Goal: Task Accomplishment & Management: Manage account settings

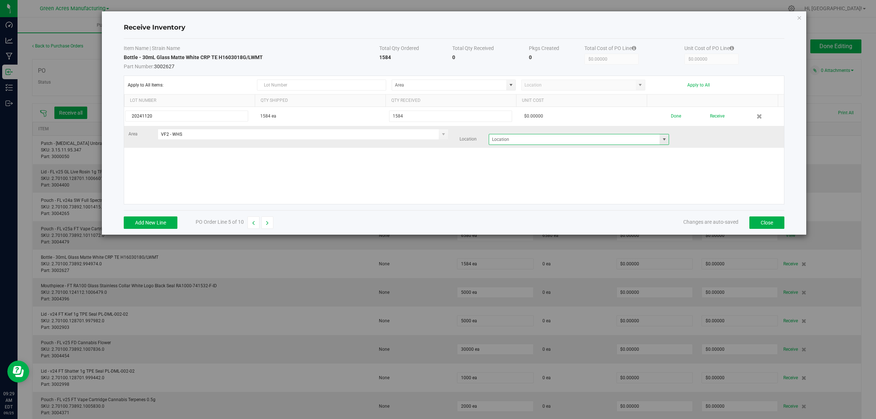
click at [540, 137] on input at bounding box center [574, 139] width 171 height 10
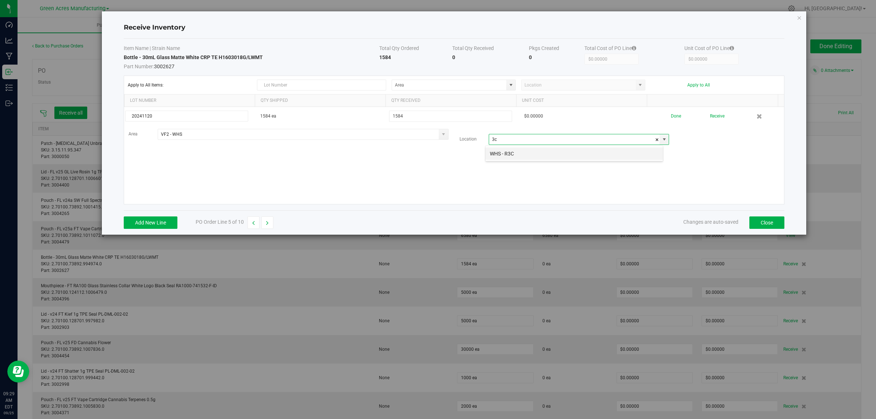
click at [531, 147] on li "WHS - R3C" at bounding box center [573, 153] width 177 height 12
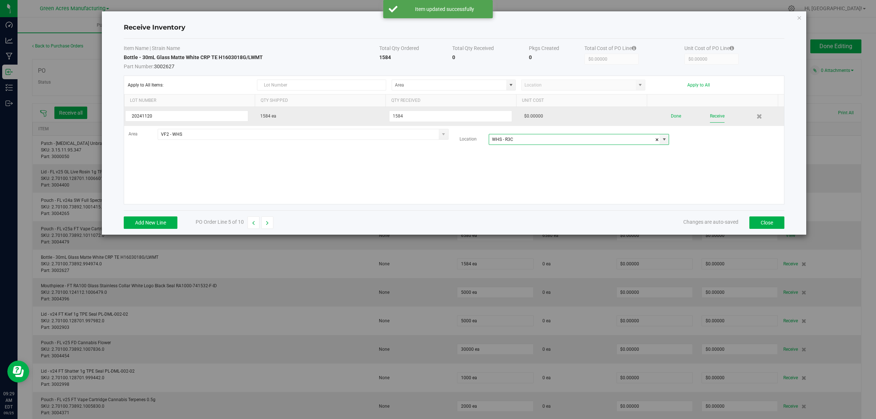
type input "WHS - R3C"
click at [714, 114] on button "Receive" at bounding box center [717, 116] width 15 height 13
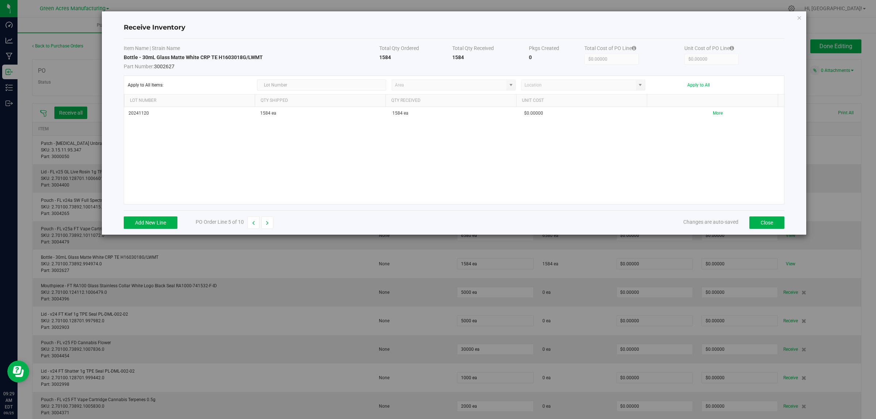
drag, startPoint x: 267, startPoint y: 224, endPoint x: 301, endPoint y: 216, distance: 35.2
click at [267, 223] on icon "button" at bounding box center [267, 222] width 3 height 5
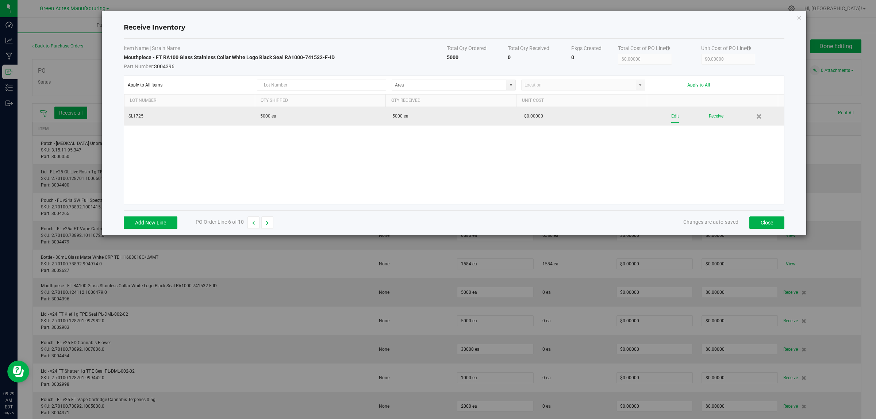
click at [671, 115] on button "Edit" at bounding box center [675, 116] width 8 height 13
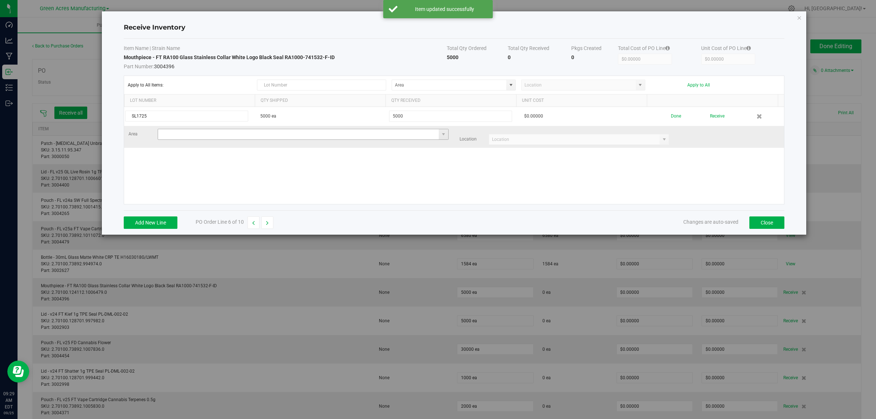
click at [200, 136] on input at bounding box center [298, 134] width 281 height 10
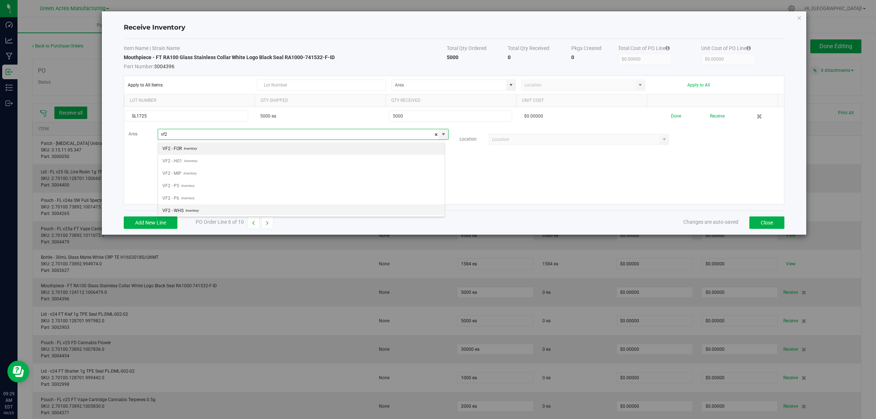
click at [205, 212] on li "VF2 - WHS Inventory" at bounding box center [301, 210] width 286 height 12
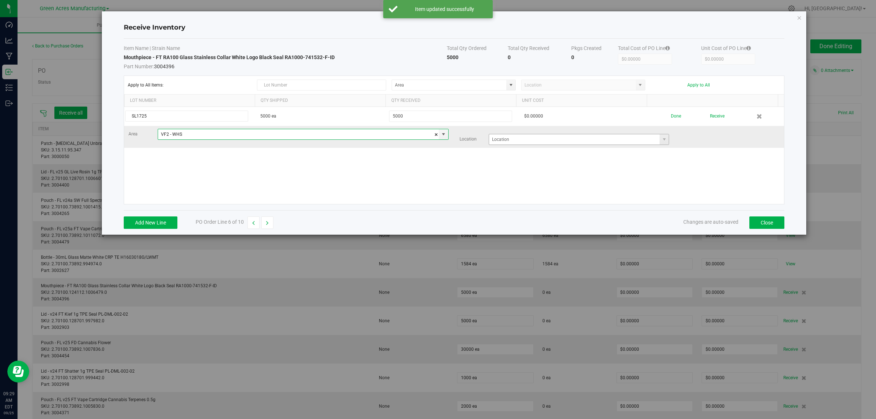
type input "VF2 - WHS"
click at [508, 143] on input at bounding box center [574, 139] width 171 height 10
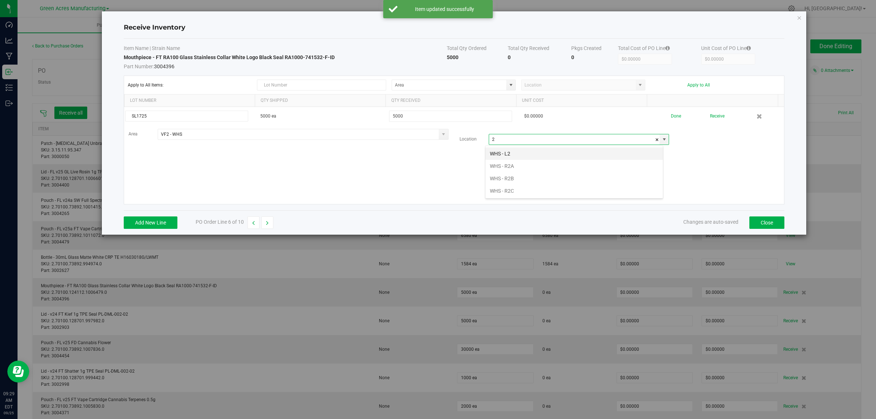
scroll to position [11, 178]
click at [512, 192] on li "WHS - R2C" at bounding box center [573, 191] width 177 height 12
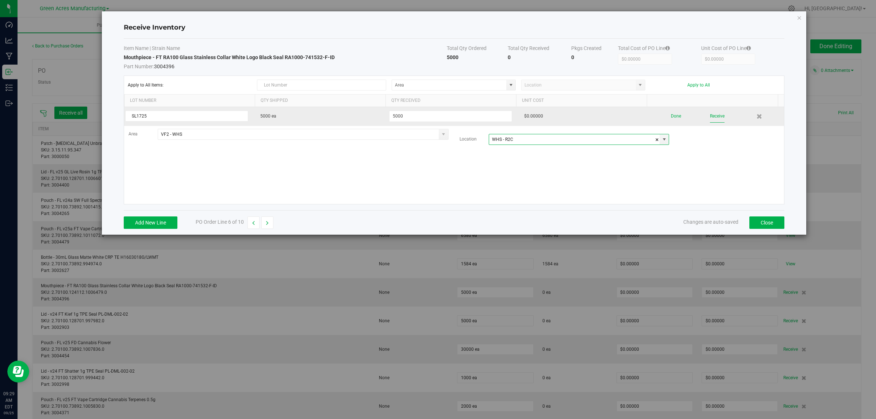
type input "WHS - R2C"
click at [711, 119] on button "Receive" at bounding box center [717, 116] width 15 height 13
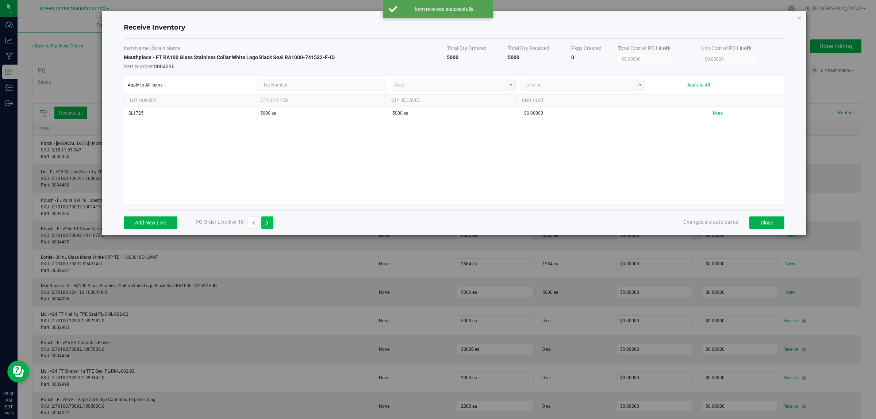
click at [268, 223] on icon "button" at bounding box center [267, 222] width 3 height 5
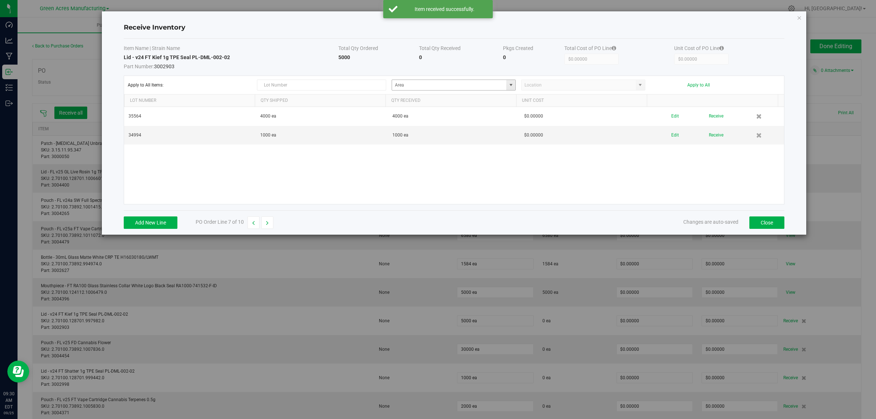
click at [511, 85] on span at bounding box center [511, 85] width 6 height 6
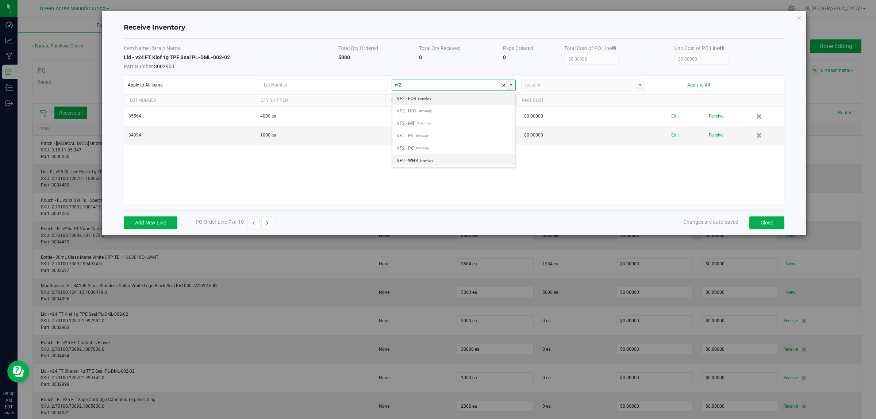
click at [435, 161] on li "VF2 - WHS Inventory" at bounding box center [453, 160] width 123 height 12
type input "VF2 - WHS"
click at [537, 88] on input at bounding box center [578, 85] width 114 height 10
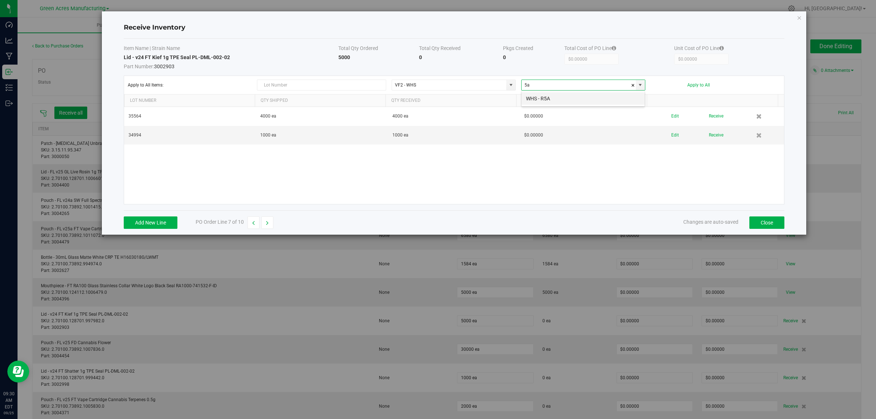
click at [541, 101] on li "WHS - R5A" at bounding box center [582, 98] width 123 height 12
type input "WHS - R5A"
click at [707, 86] on button "Apply to All" at bounding box center [698, 84] width 23 height 5
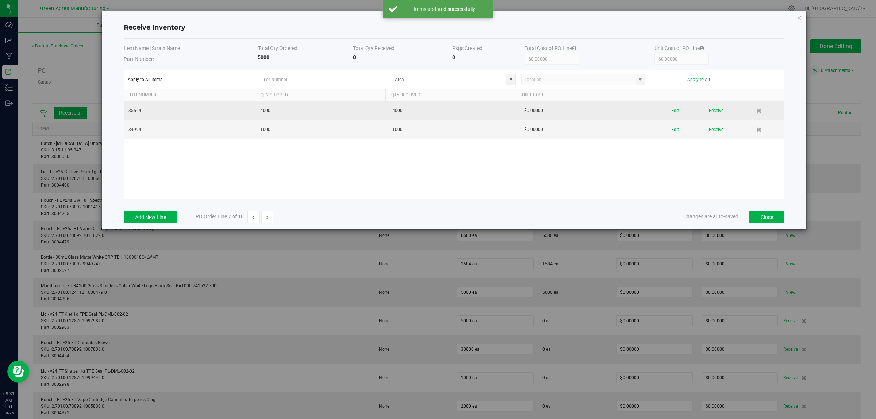
click at [672, 111] on button "Edit" at bounding box center [675, 110] width 8 height 13
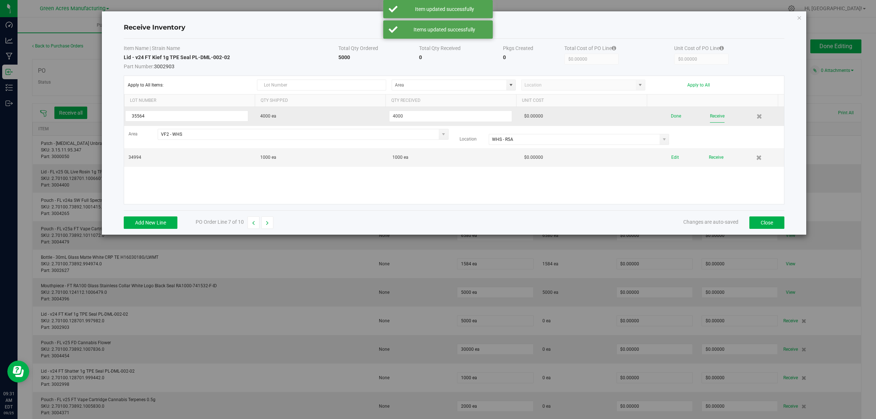
click at [714, 117] on button "Receive" at bounding box center [717, 116] width 15 height 13
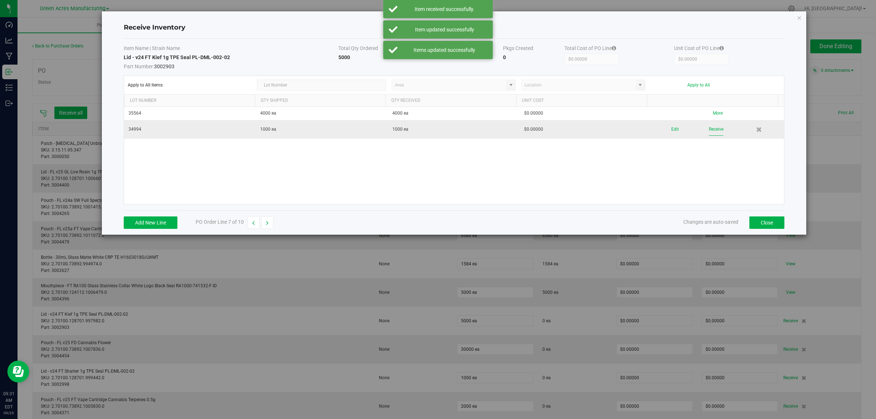
click at [708, 132] on button "Receive" at bounding box center [715, 129] width 15 height 13
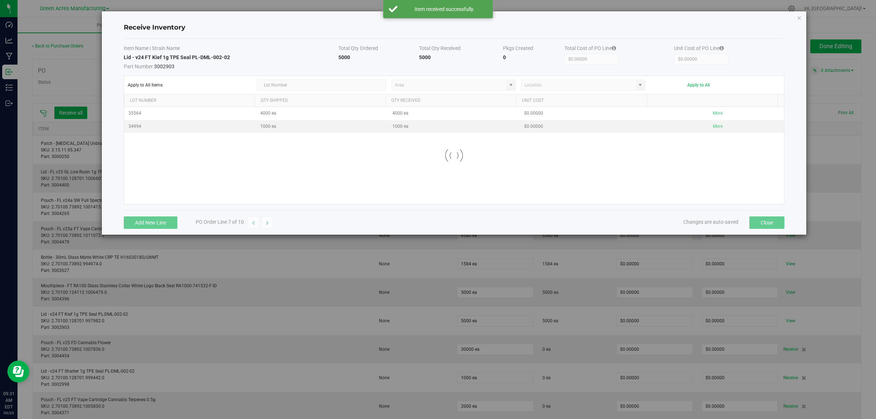
click at [273, 222] on button "button" at bounding box center [267, 222] width 12 height 12
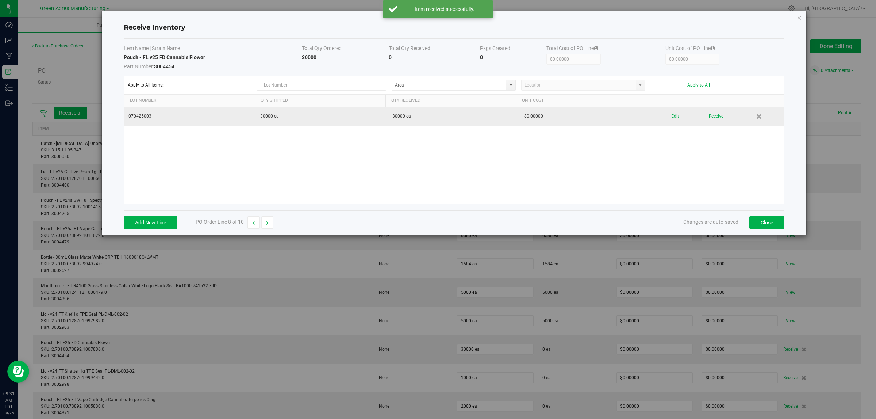
click at [673, 116] on div "Edit Receive" at bounding box center [717, 116] width 123 height 13
click at [671, 115] on button "Edit" at bounding box center [675, 116] width 8 height 13
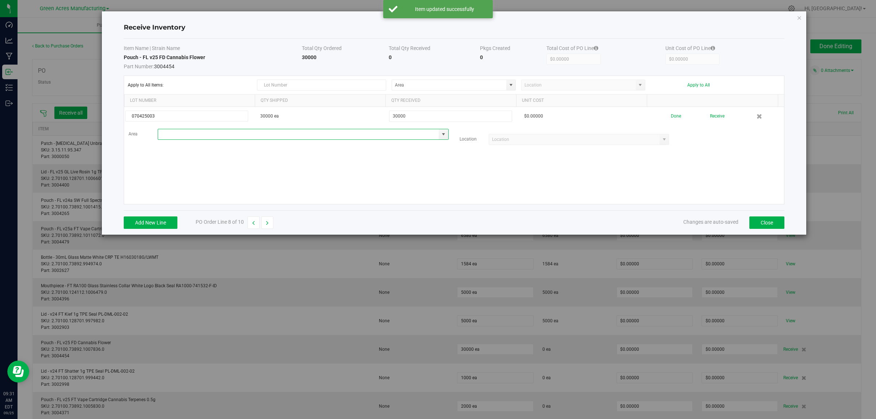
click at [251, 138] on input at bounding box center [298, 134] width 281 height 10
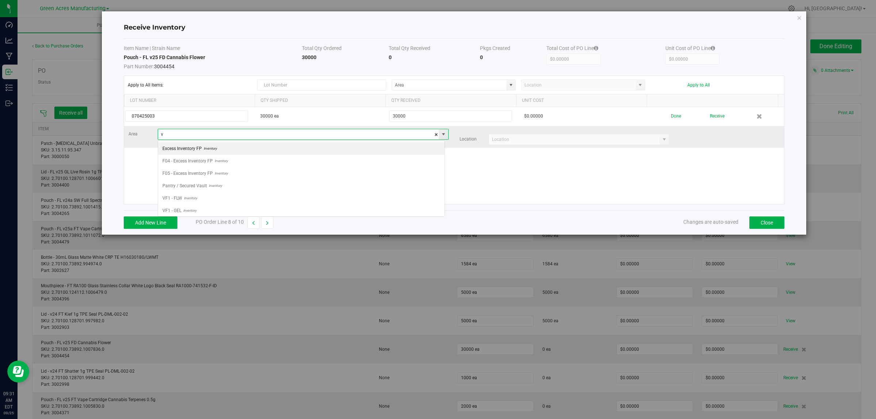
scroll to position [11, 287]
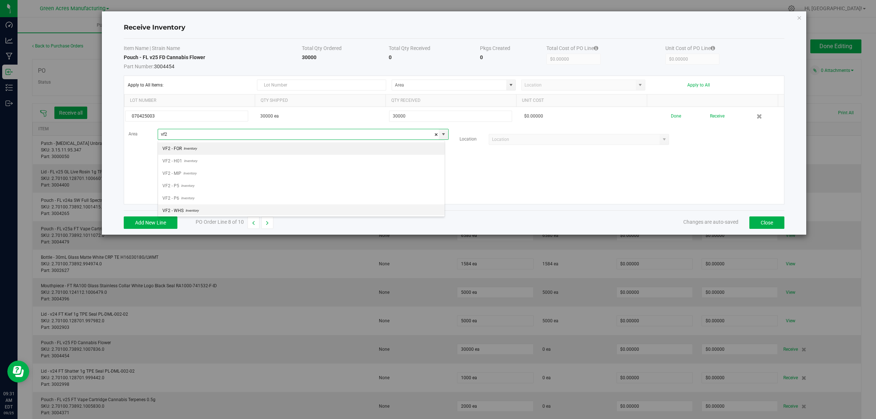
click at [201, 210] on li "VF2 - WHS Inventory" at bounding box center [301, 210] width 286 height 12
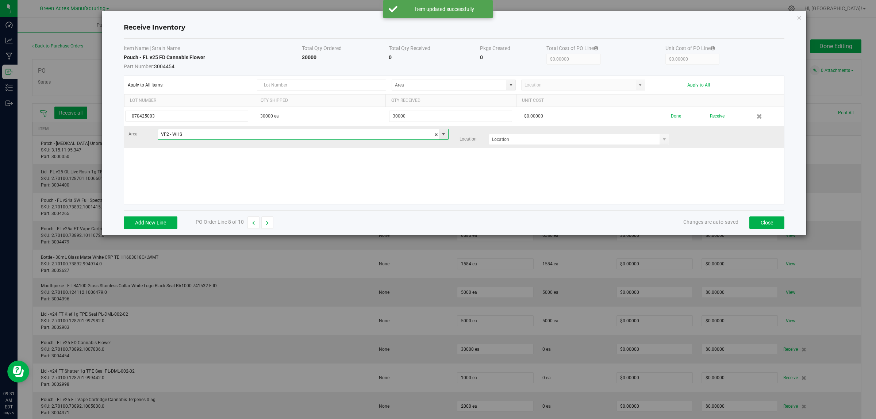
click at [189, 130] on input "VF2 - WHS" at bounding box center [298, 134] width 281 height 10
click at [188, 137] on input "VF2 - WHS" at bounding box center [298, 134] width 281 height 10
type input "q"
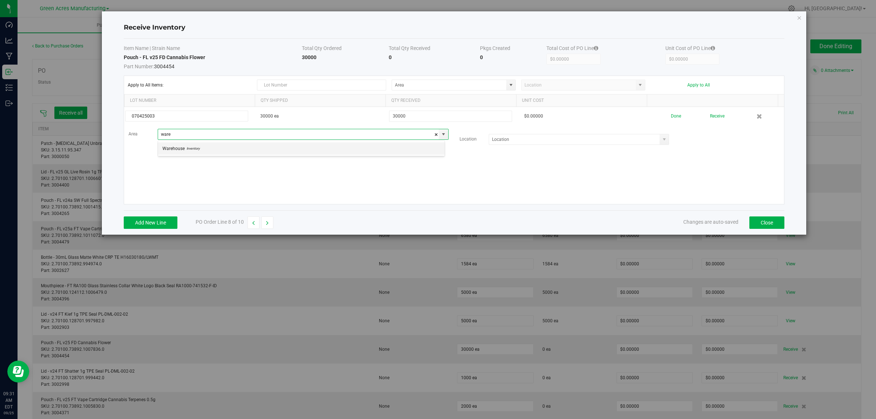
click at [188, 152] on span "Inventory" at bounding box center [192, 148] width 15 height 11
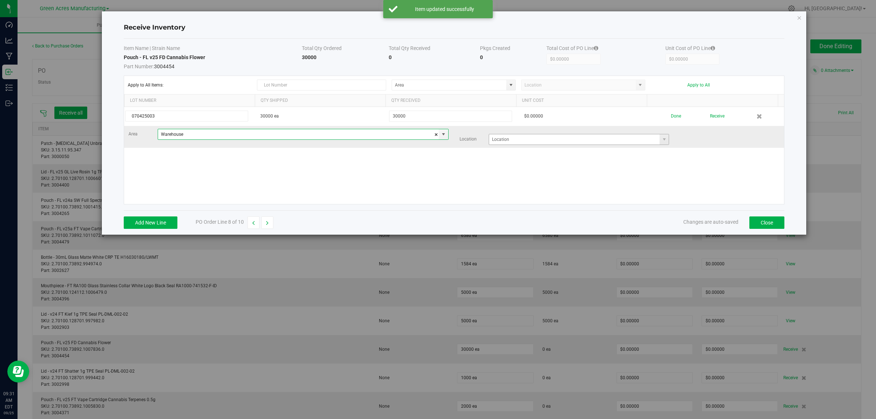
type input "Warehouse"
click at [500, 142] on input at bounding box center [574, 139] width 171 height 10
type input "r"
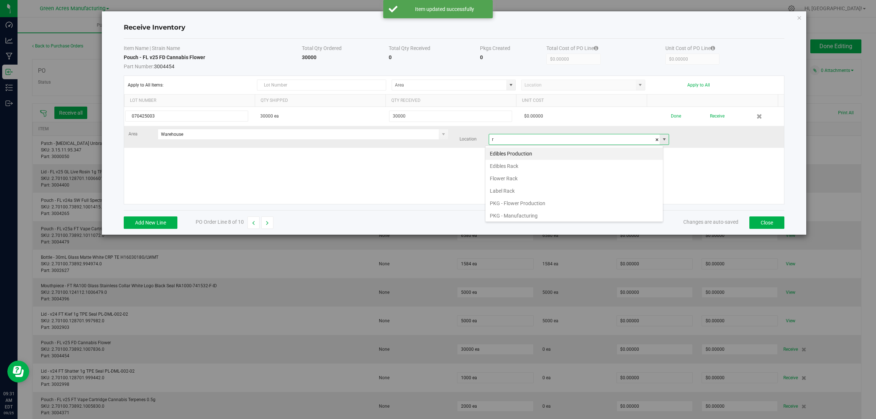
scroll to position [11, 178]
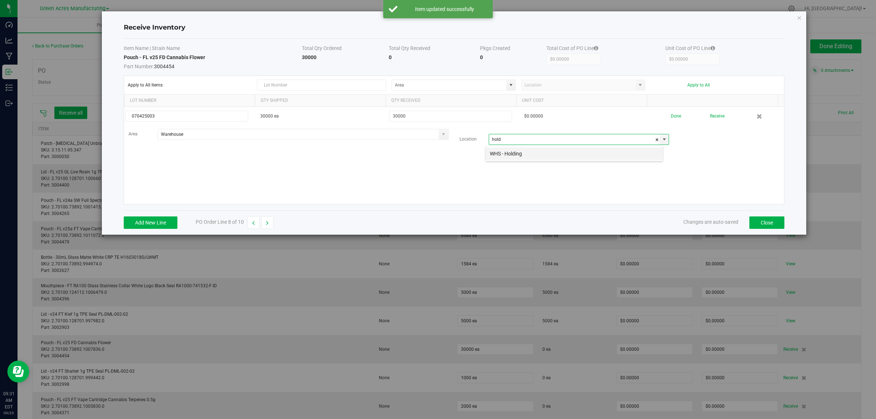
click at [504, 157] on li "WHS - Holding" at bounding box center [573, 153] width 177 height 12
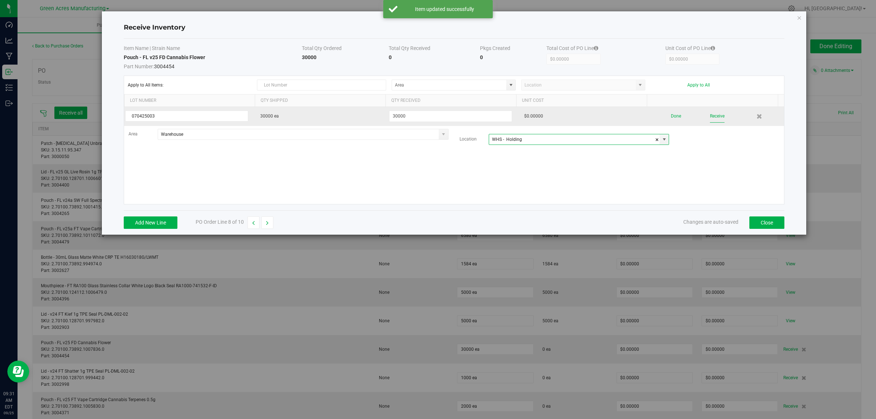
type input "WHS - Holding"
click at [713, 117] on button "Receive" at bounding box center [717, 116] width 15 height 13
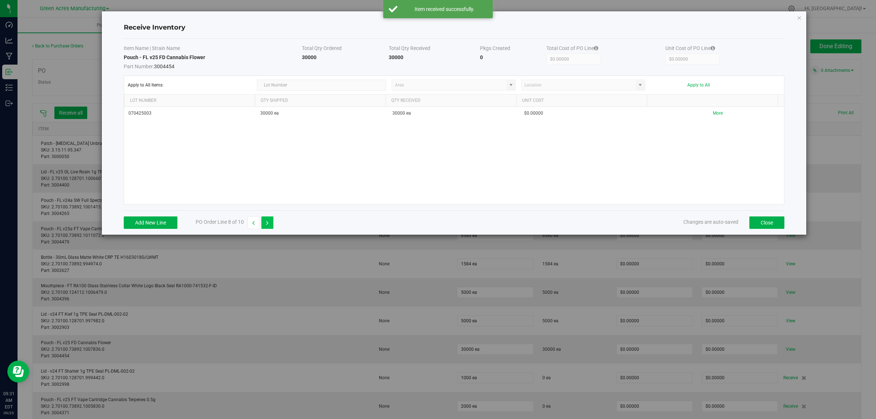
click at [267, 225] on icon "button" at bounding box center [267, 222] width 3 height 5
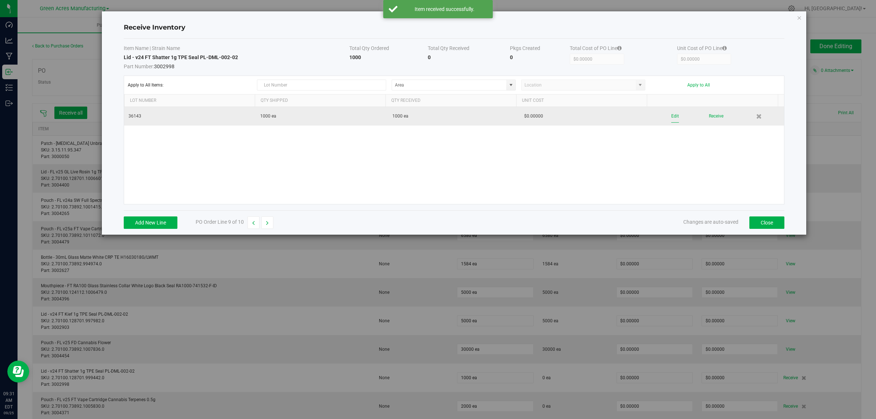
click at [671, 116] on button "Edit" at bounding box center [675, 116] width 8 height 13
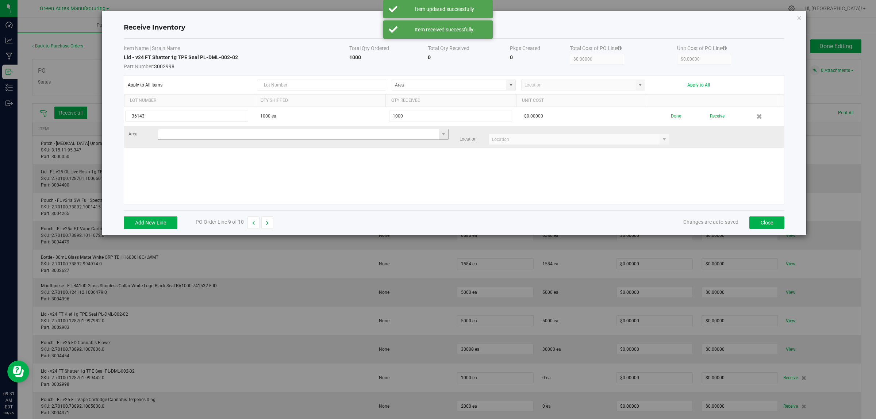
click at [270, 132] on input at bounding box center [298, 134] width 281 height 10
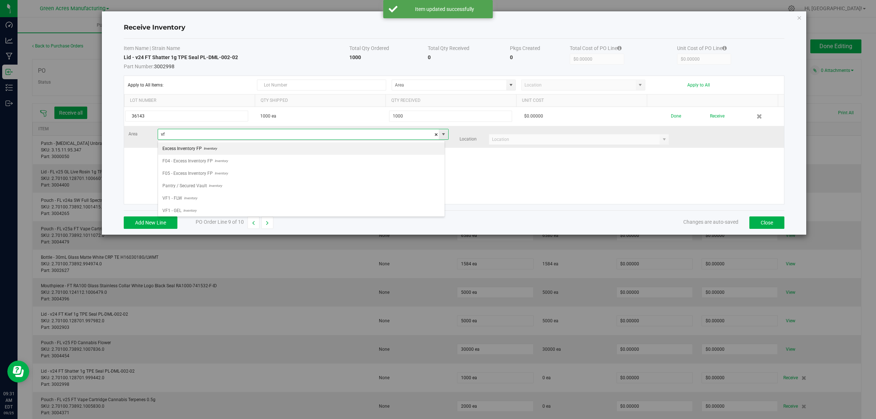
scroll to position [11, 287]
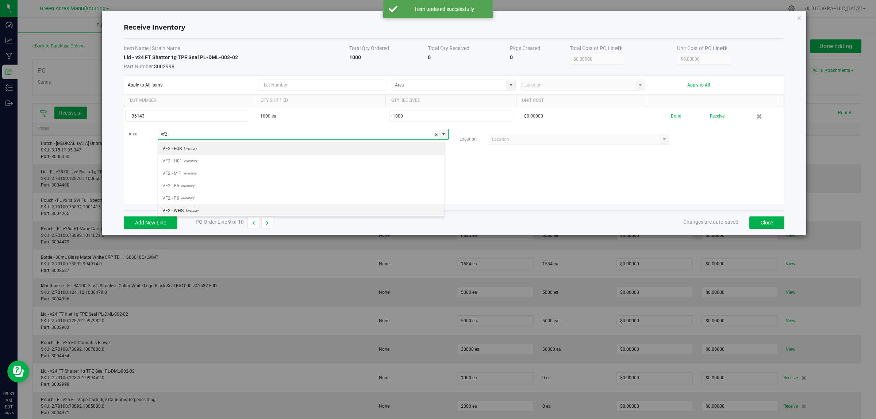
click at [258, 210] on li "VF2 - WHS Inventory" at bounding box center [301, 210] width 286 height 12
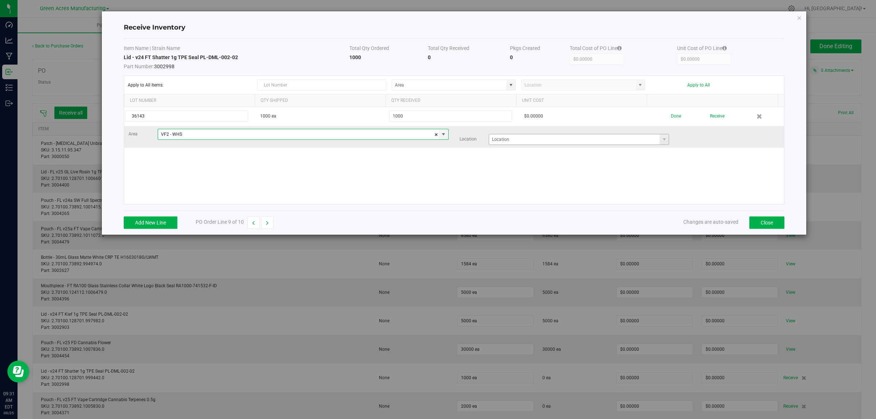
type input "VF2 - WHS"
click at [571, 144] on input at bounding box center [574, 139] width 171 height 10
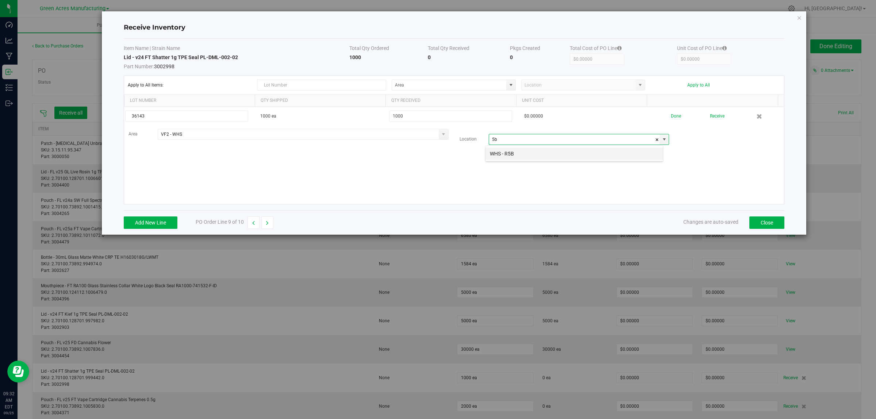
click at [508, 154] on li "WHS - R5B" at bounding box center [573, 153] width 177 height 12
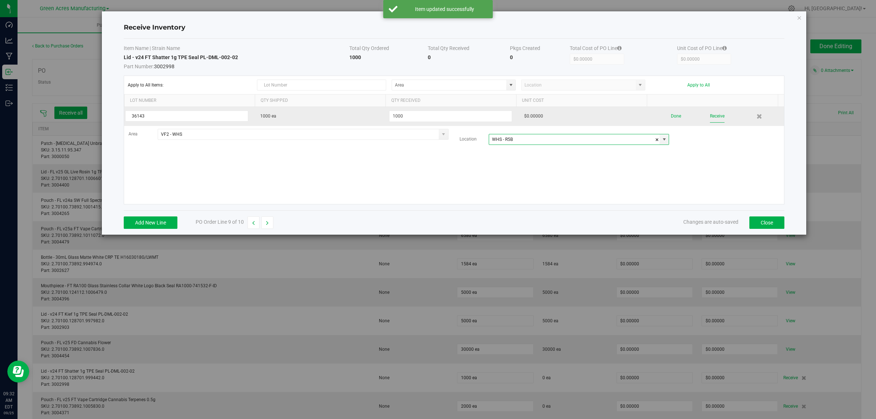
type input "WHS - R5B"
click at [710, 116] on button "Receive" at bounding box center [717, 116] width 15 height 13
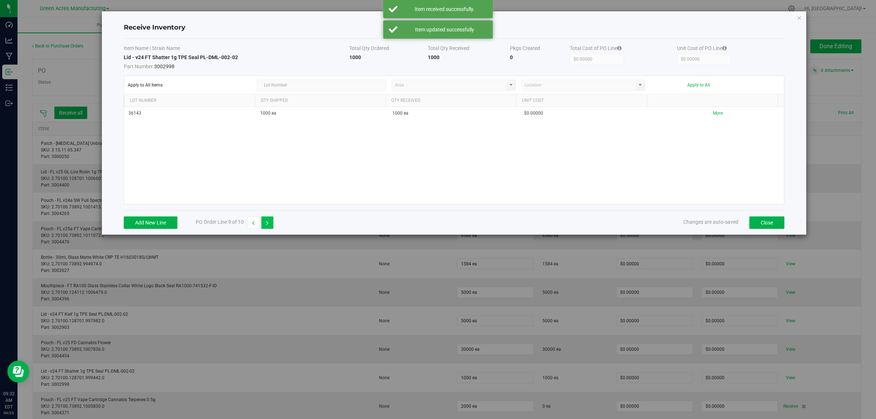
click at [271, 225] on button "button" at bounding box center [267, 222] width 12 height 12
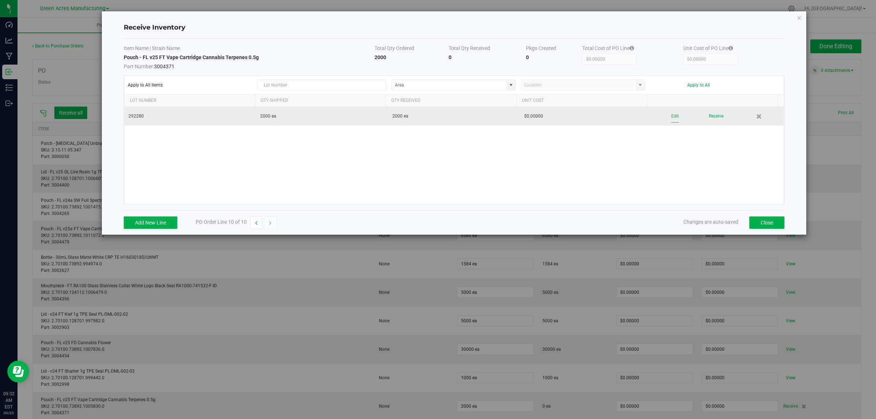
click at [671, 119] on button "Edit" at bounding box center [675, 116] width 8 height 13
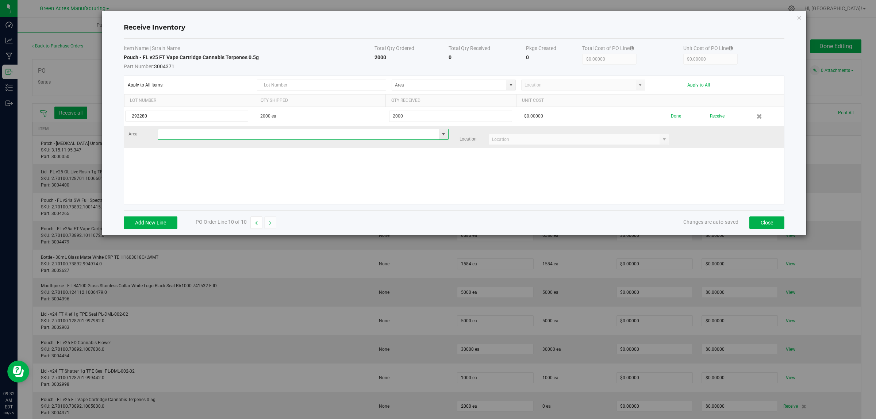
click at [208, 137] on input at bounding box center [298, 134] width 281 height 10
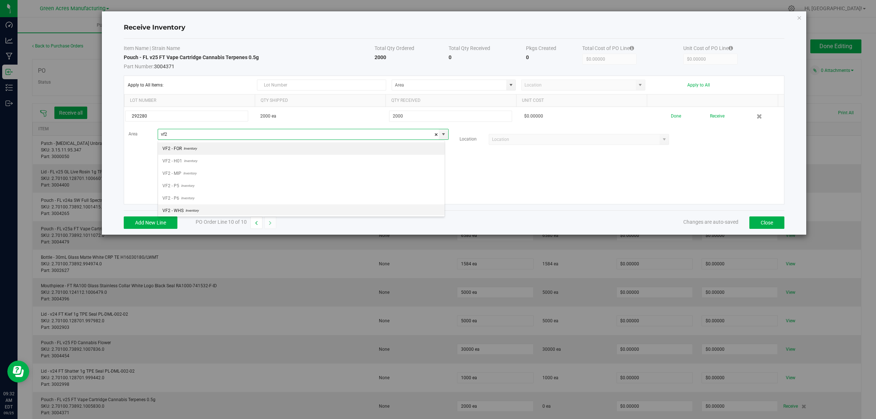
click at [178, 210] on span "VF2 - WHS" at bounding box center [172, 210] width 21 height 11
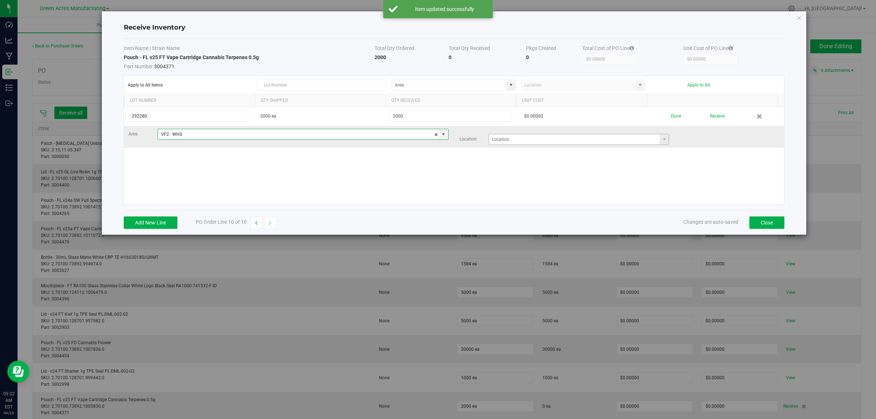
type input "VF2 - WHS"
click at [558, 138] on input at bounding box center [574, 139] width 171 height 10
type input "1"
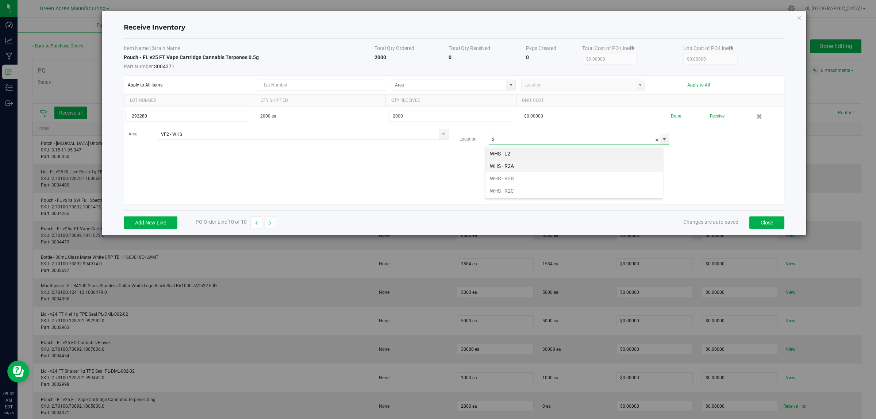
click at [522, 161] on li "WHS - R2A" at bounding box center [573, 166] width 177 height 12
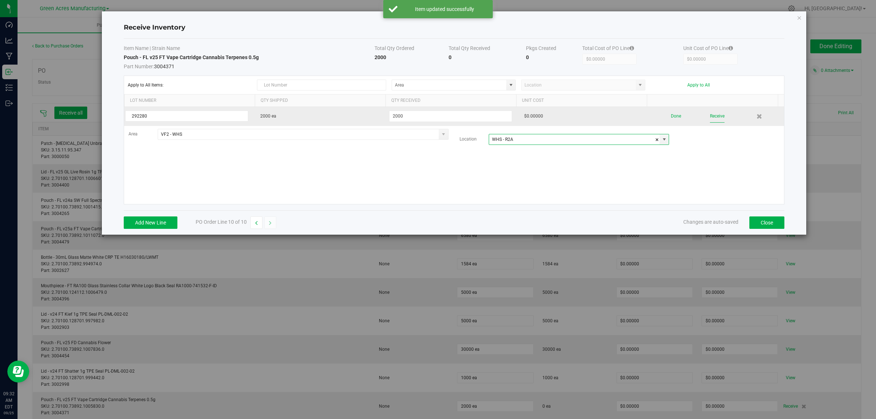
type input "WHS - R2A"
click at [710, 113] on button "Receive" at bounding box center [717, 116] width 15 height 13
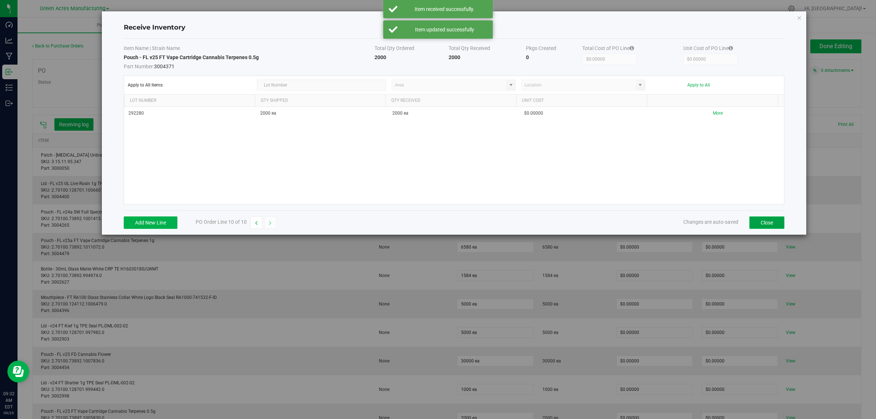
click at [768, 223] on button "Close" at bounding box center [766, 222] width 35 height 12
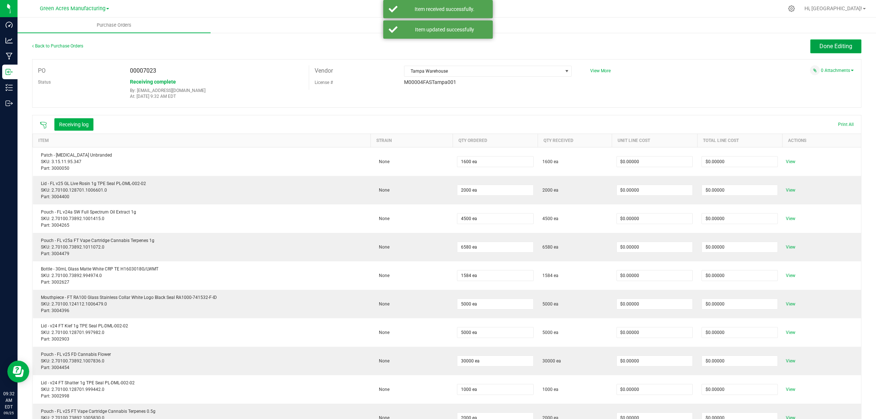
click at [834, 49] on span "Done Editing" at bounding box center [835, 46] width 33 height 7
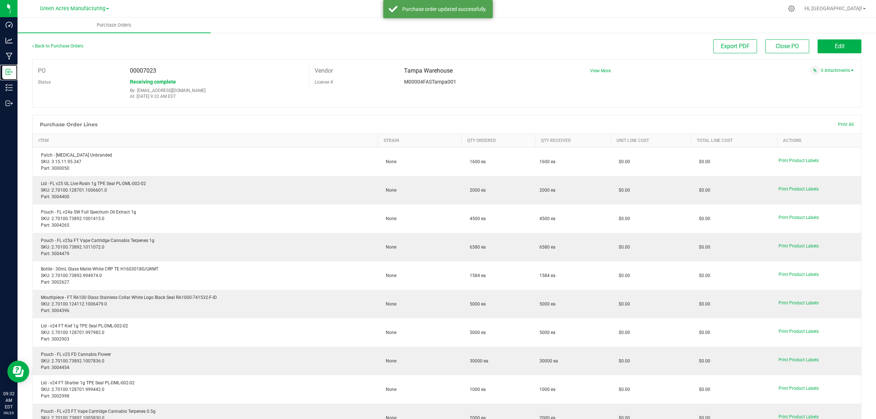
click at [4, 70] on div "Inbound" at bounding box center [9, 72] width 15 height 15
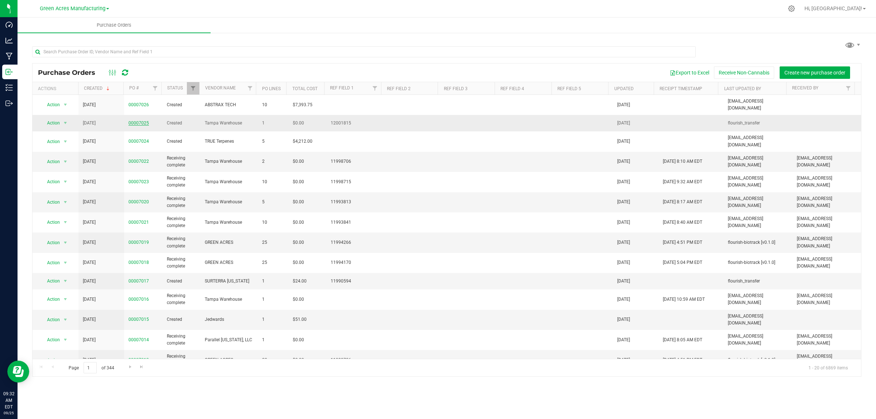
click at [138, 120] on link "00007025" at bounding box center [138, 122] width 20 height 5
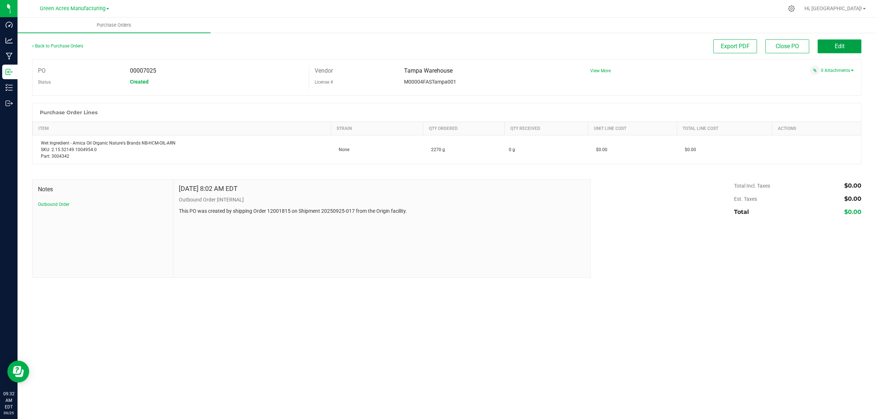
click at [849, 44] on button "Edit" at bounding box center [839, 46] width 44 height 14
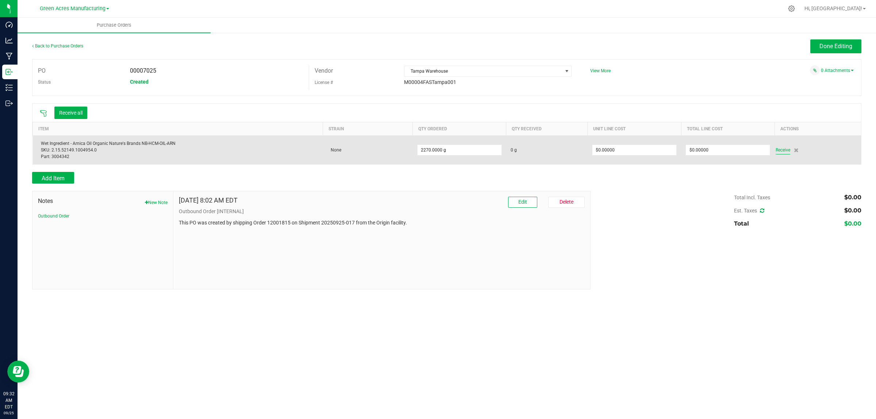
click at [786, 153] on span "Receive" at bounding box center [782, 150] width 15 height 9
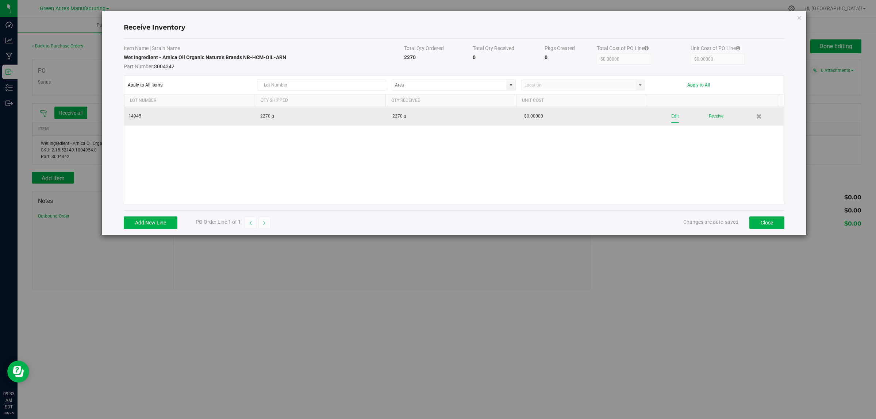
click at [671, 117] on button "Edit" at bounding box center [675, 116] width 8 height 13
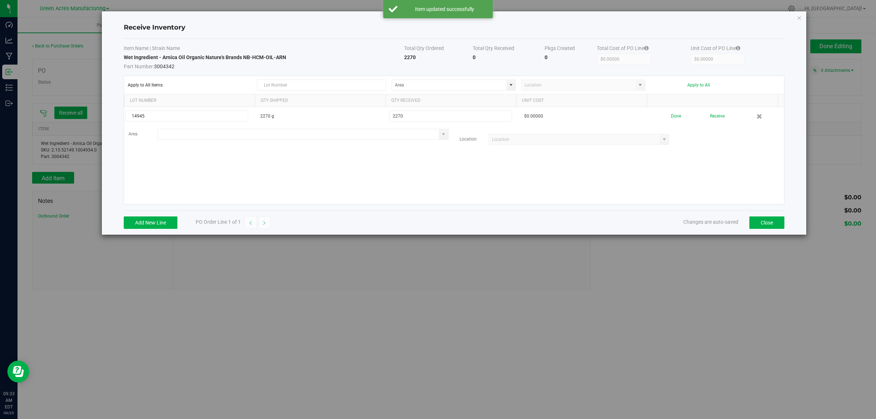
click at [266, 138] on input at bounding box center [298, 134] width 281 height 10
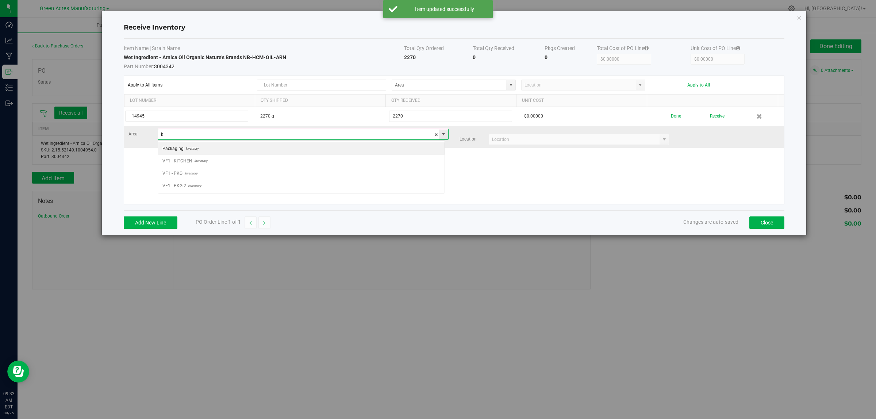
scroll to position [11, 287]
type input "VF1 - KITCHEN"
click at [495, 142] on input at bounding box center [574, 139] width 171 height 10
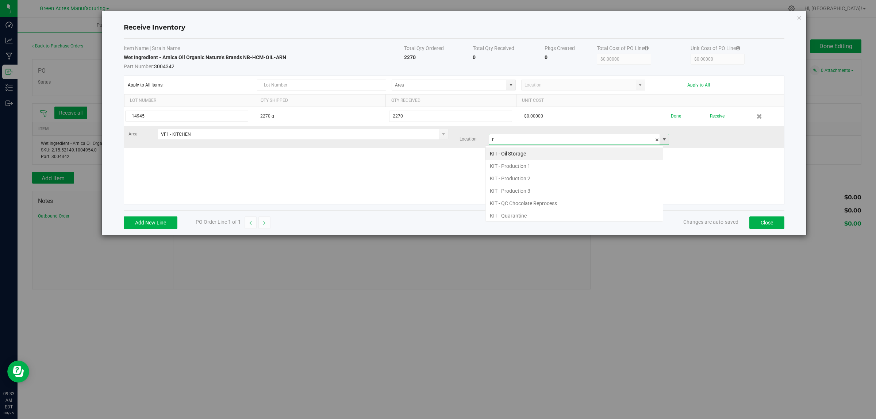
scroll to position [11, 178]
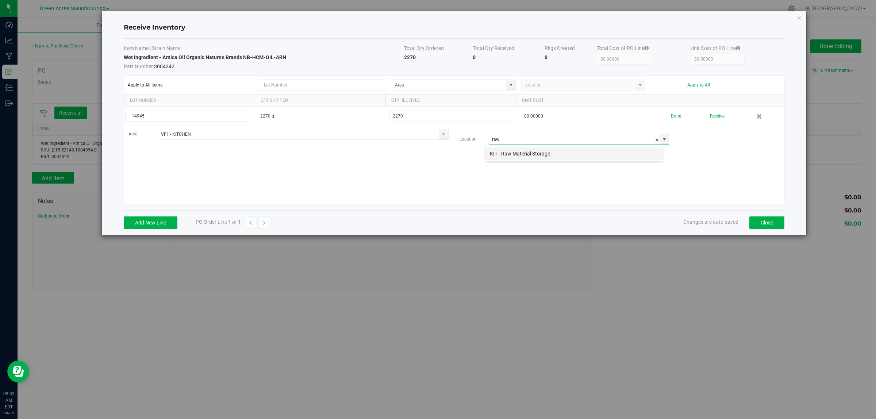
click at [497, 150] on li "KIT - Raw Material Storage" at bounding box center [573, 153] width 177 height 12
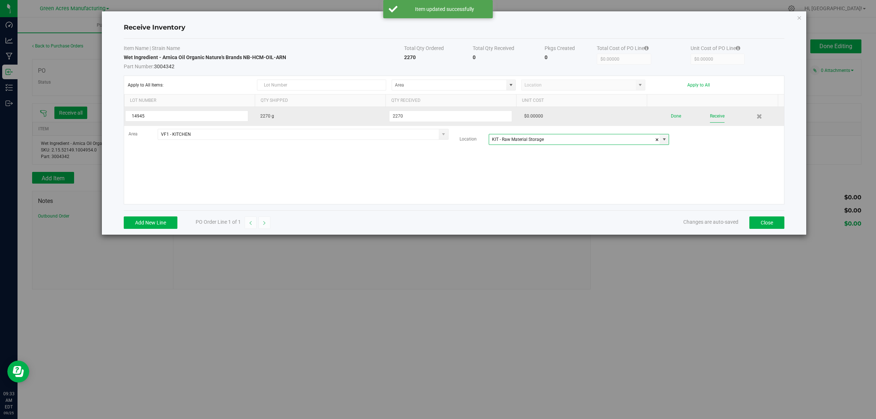
type input "KIT - Raw Material Storage"
click at [714, 119] on button "Receive" at bounding box center [717, 116] width 15 height 13
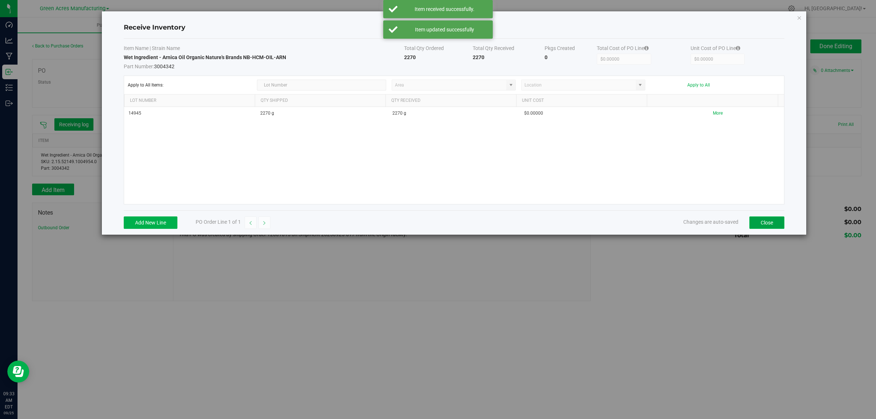
click at [775, 223] on button "Close" at bounding box center [766, 222] width 35 height 12
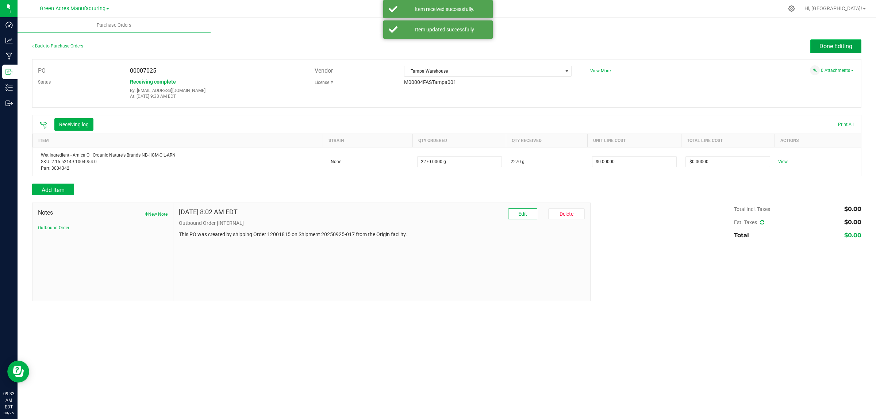
click at [839, 46] on span "Done Editing" at bounding box center [835, 46] width 33 height 7
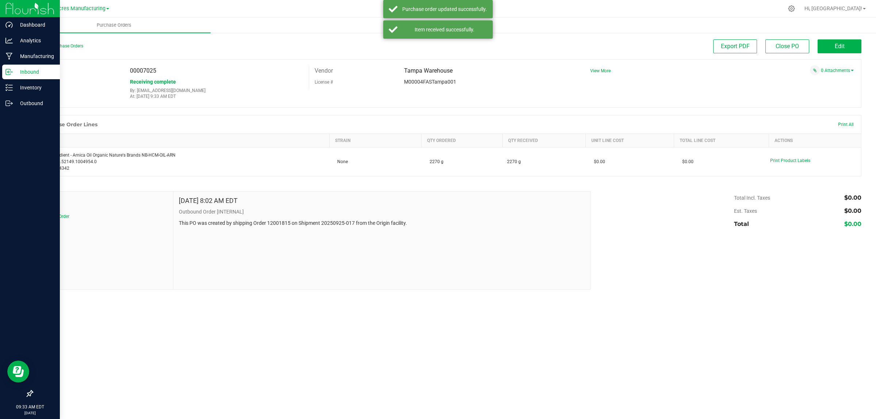
click at [28, 77] on div "Inbound" at bounding box center [31, 72] width 58 height 15
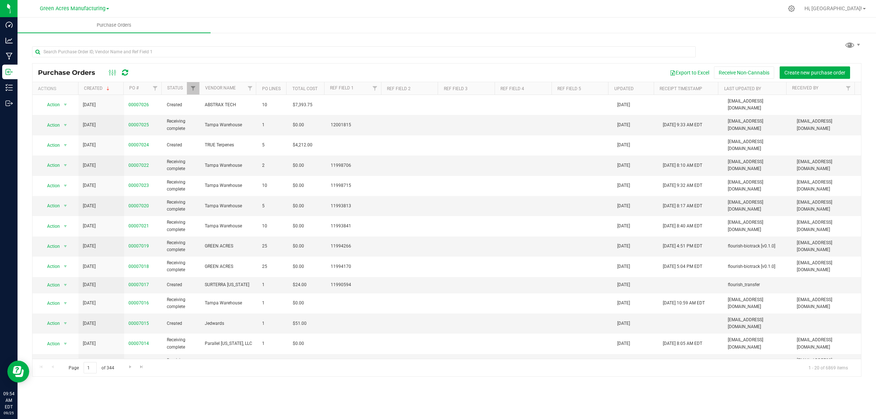
click at [536, 24] on ul "Purchase Orders" at bounding box center [456, 26] width 876 height 16
click at [141, 282] on link "00007017" at bounding box center [138, 284] width 20 height 5
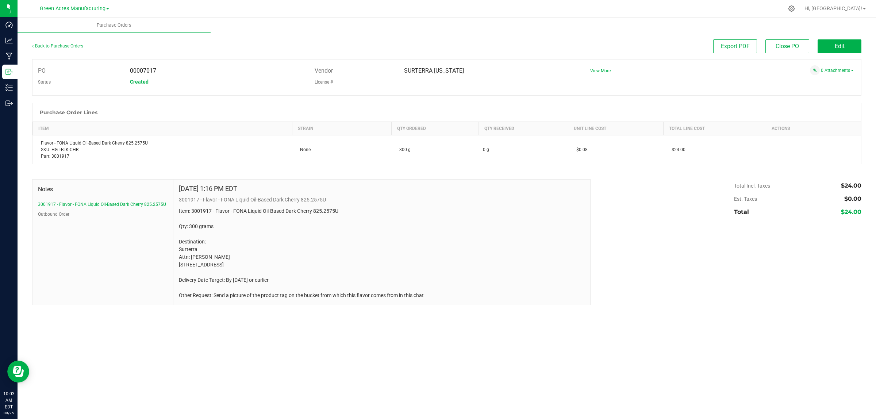
drag, startPoint x: 629, startPoint y: 192, endPoint x: 772, endPoint y: 170, distance: 144.0
click at [705, 184] on div "Total Incl. Taxes $24.00 Est. Taxes $0.00 Total $24.00" at bounding box center [723, 198] width 276 height 39
click at [838, 44] on span "Edit" at bounding box center [839, 46] width 10 height 7
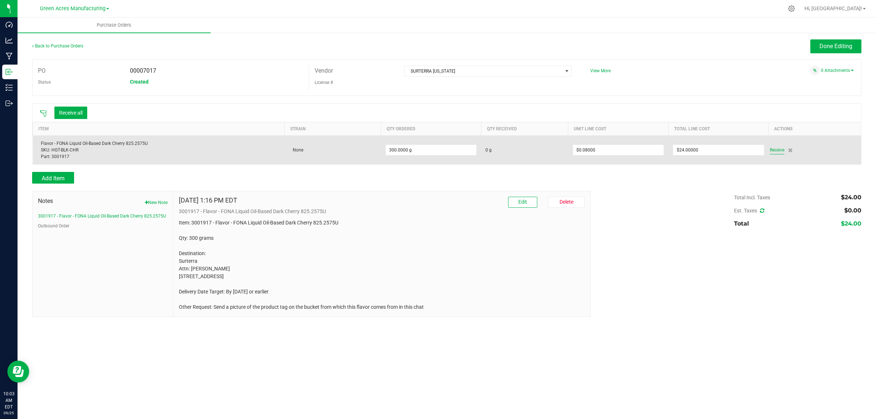
click at [773, 151] on span "Receive" at bounding box center [776, 150] width 15 height 9
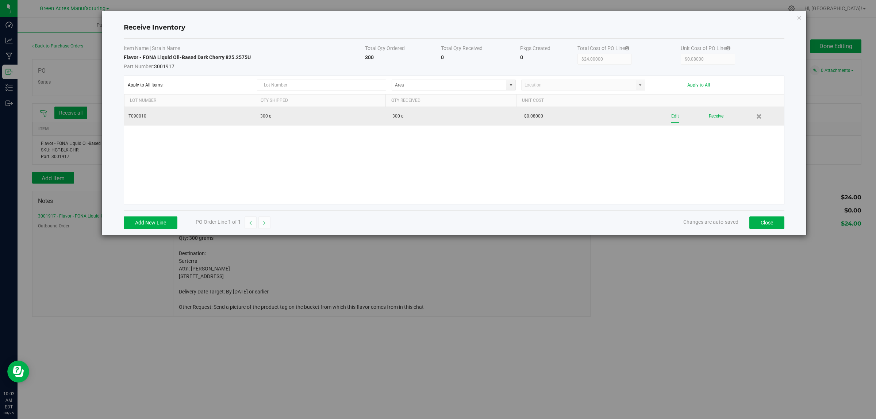
click at [671, 117] on button "Edit" at bounding box center [675, 116] width 8 height 13
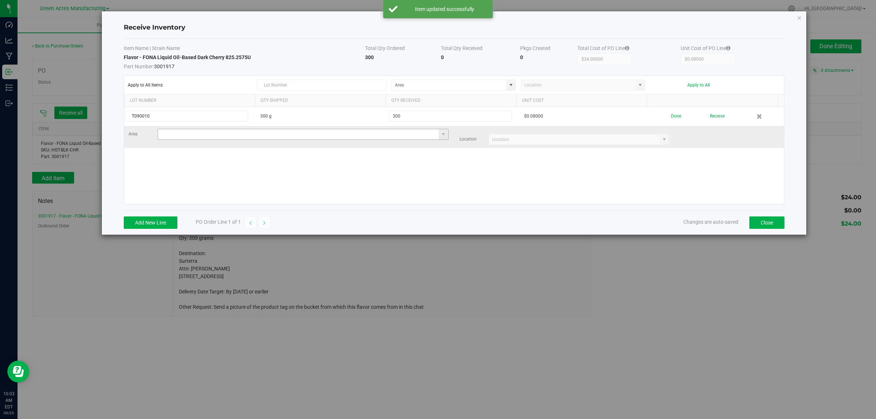
click at [237, 136] on input at bounding box center [298, 134] width 281 height 10
type input "VF1 - KITCHEN"
click at [520, 140] on input at bounding box center [574, 139] width 171 height 10
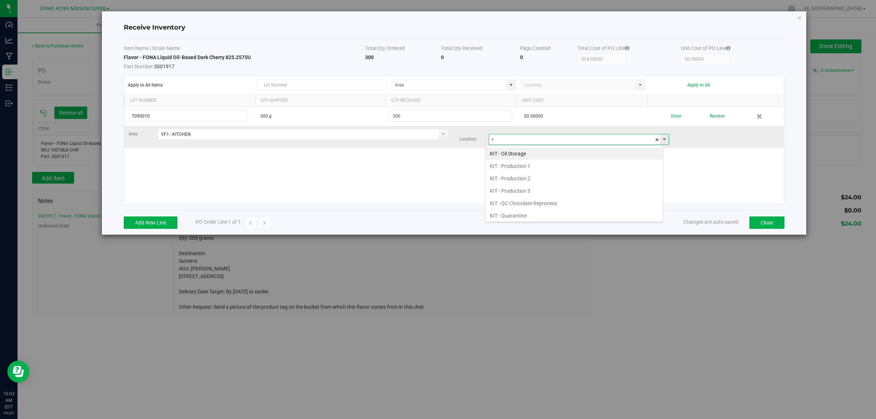
scroll to position [11, 178]
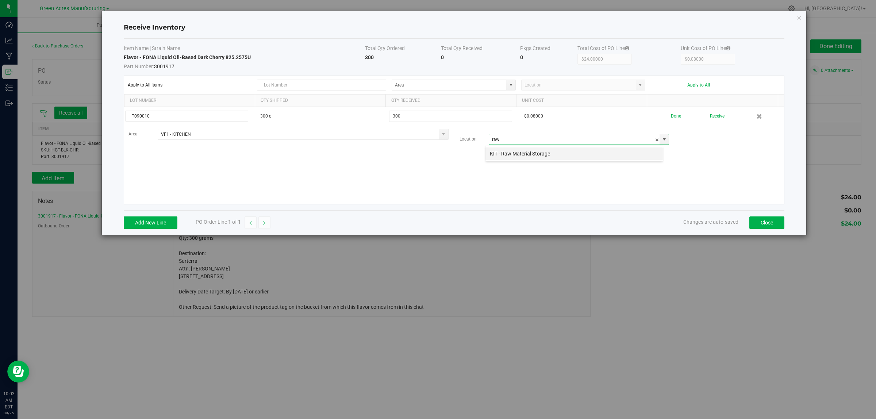
click at [513, 152] on li "KIT - Raw Material Storage" at bounding box center [573, 153] width 177 height 12
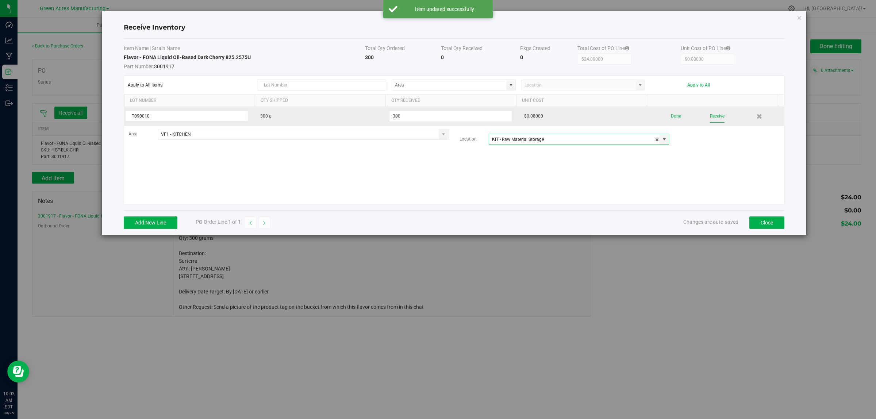
type input "KIT - Raw Material Storage"
click at [710, 118] on button "Receive" at bounding box center [717, 116] width 15 height 13
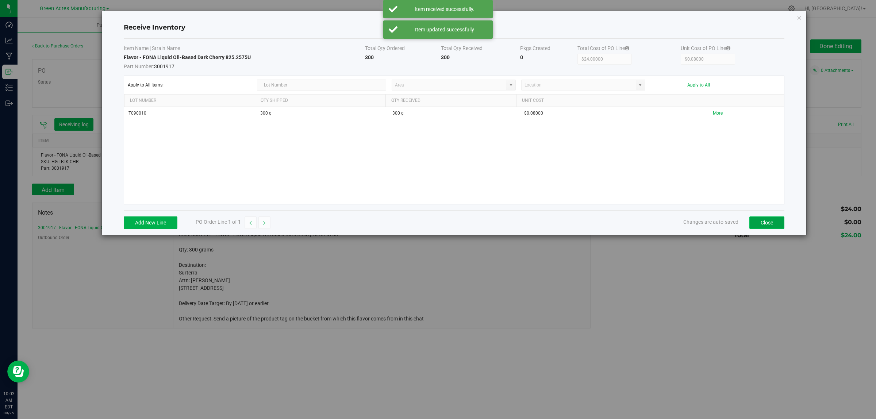
click at [771, 224] on button "Close" at bounding box center [766, 222] width 35 height 12
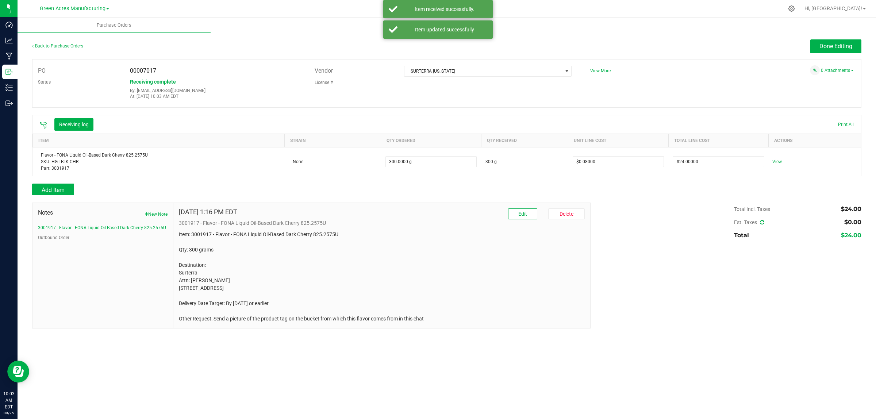
click at [826, 36] on div "Back to Purchase Orders Done Editing PO 00007017 Status Receiving complete By: …" at bounding box center [447, 184] width 858 height 304
click at [826, 44] on span "Done Editing" at bounding box center [835, 46] width 33 height 7
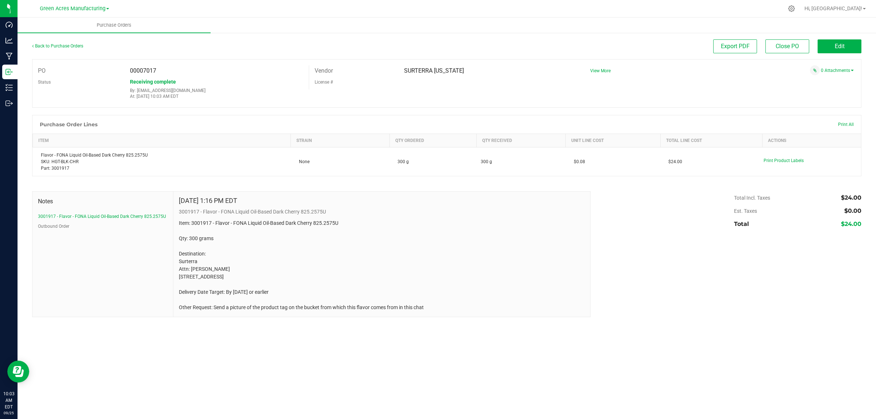
click at [206, 194] on div "Sep 23, 2025 1:16 PM EDT 3001917 - Flavor - FONA Liquid Oil-Based Dark Cherry 8…" at bounding box center [381, 254] width 417 height 125
drag, startPoint x: 337, startPoint y: 221, endPoint x: 177, endPoint y: 223, distance: 159.8
click at [177, 223] on div "Sep 23, 2025 1:16 PM EDT 3001917 - Flavor - FONA Liquid Oil-Based Dark Cherry 8…" at bounding box center [381, 254] width 417 height 125
click at [185, 193] on div "Sep 23, 2025 1:16 PM EDT 3001917 - Flavor - FONA Liquid Oil-Based Dark Cherry 8…" at bounding box center [381, 254] width 417 height 125
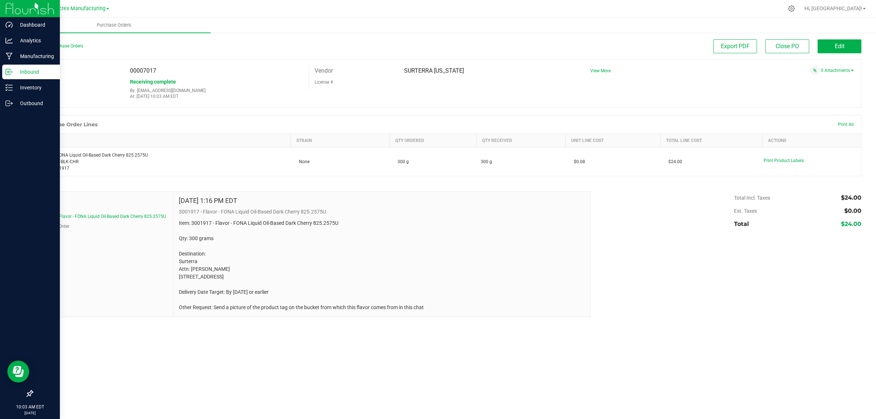
click at [13, 73] on p "Inbound" at bounding box center [35, 71] width 44 height 9
